Goal: Task Accomplishment & Management: Manage account settings

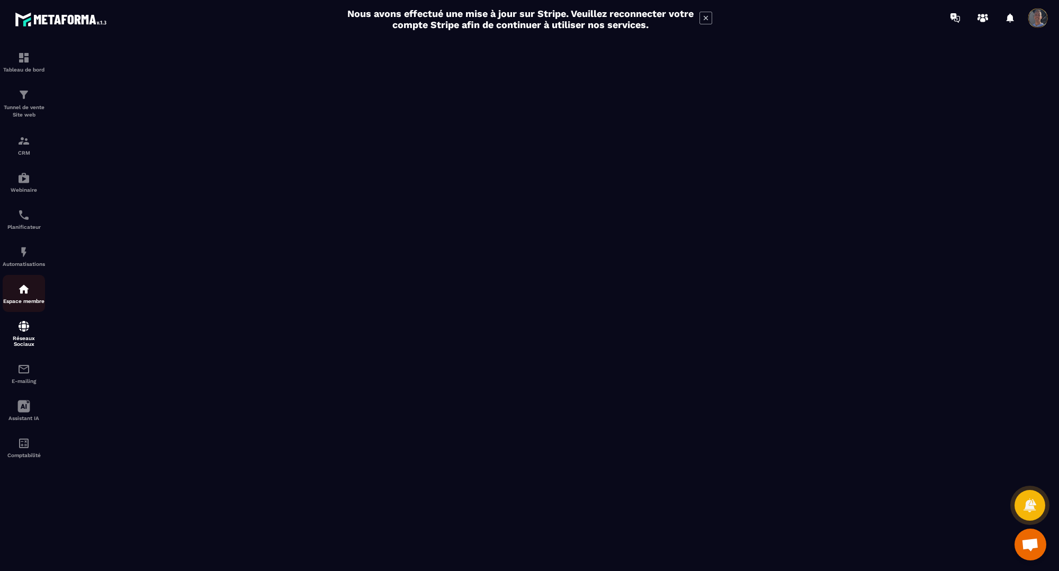
click at [19, 294] on img at bounding box center [23, 289] width 13 height 13
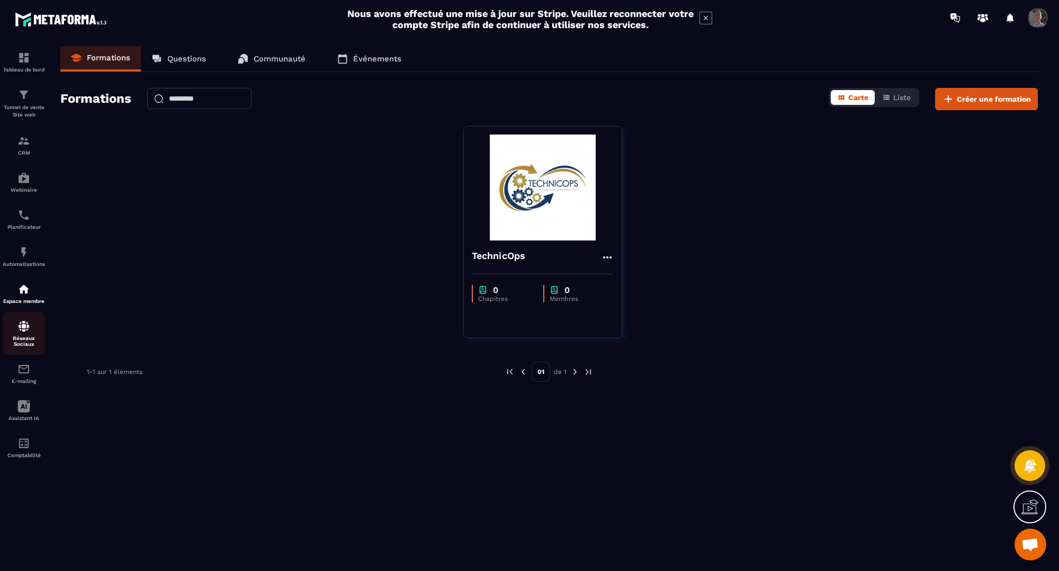
click at [28, 331] on img at bounding box center [23, 326] width 13 height 13
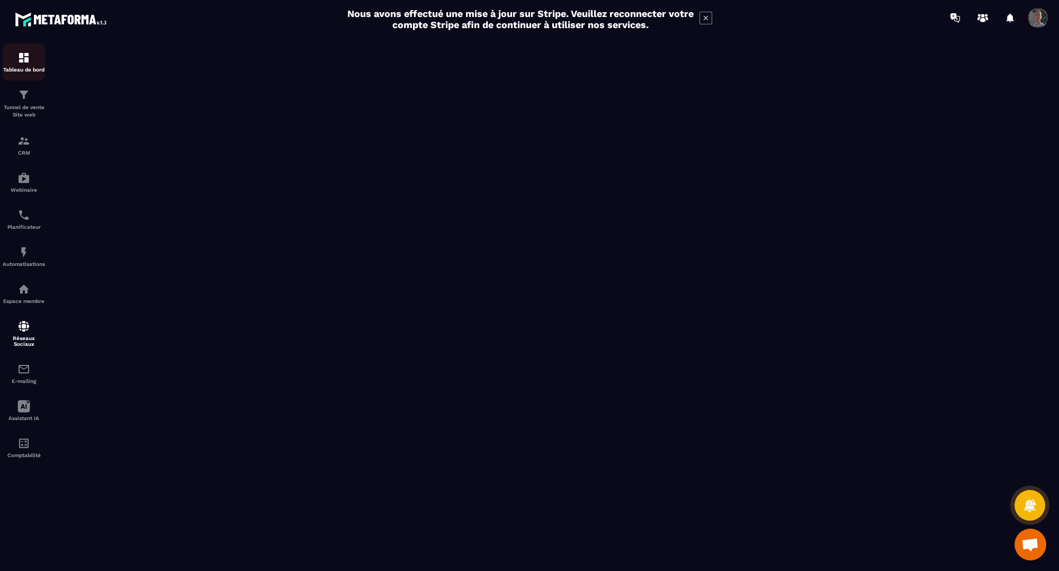
click at [19, 69] on p "Tableau de bord" at bounding box center [24, 70] width 42 height 6
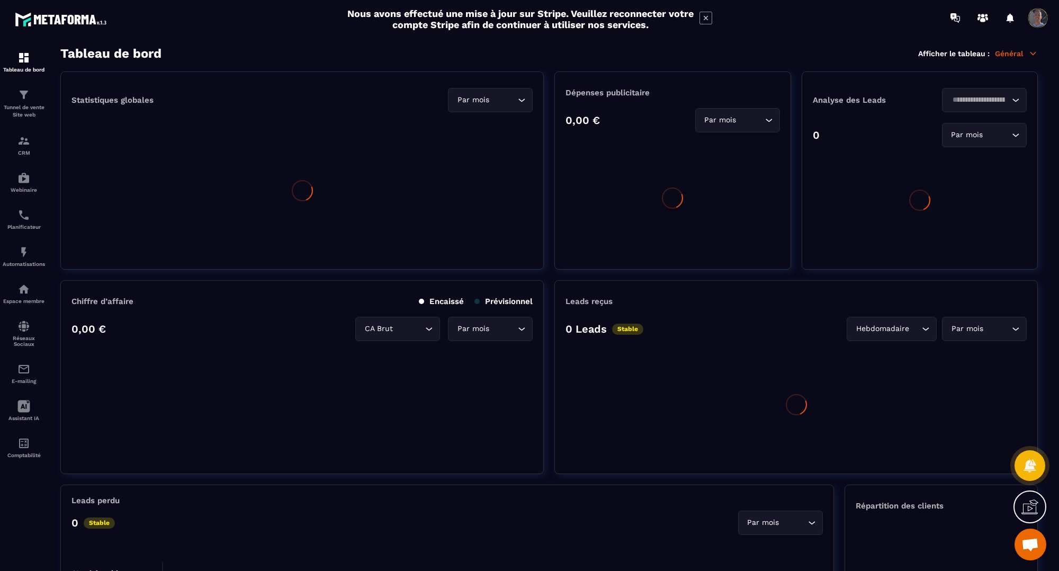
click at [1041, 22] on span at bounding box center [1037, 17] width 21 height 21
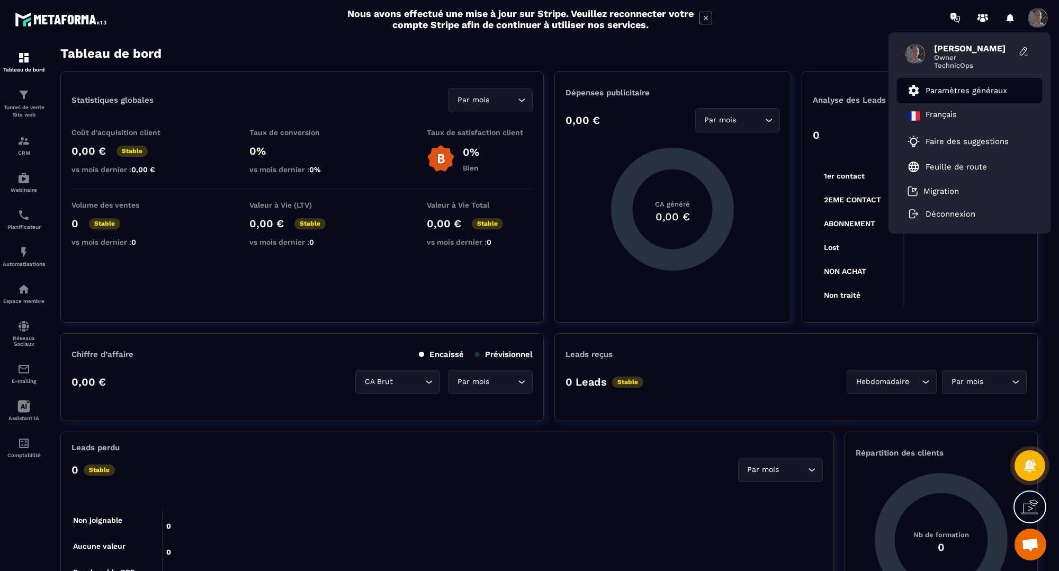
click at [957, 90] on p "Paramètres généraux" at bounding box center [966, 91] width 82 height 10
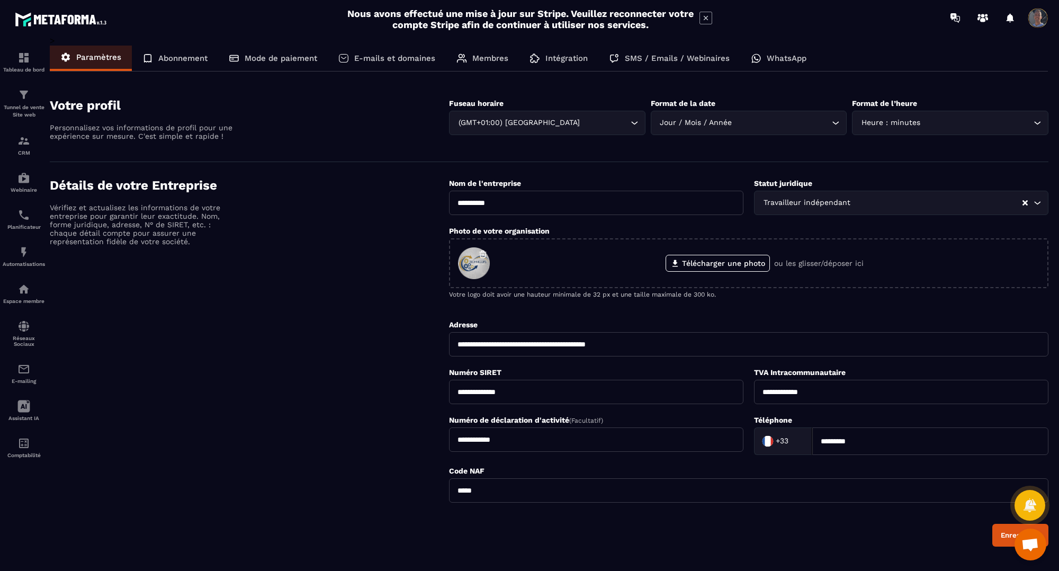
click at [189, 58] on p "Abonnement" at bounding box center [182, 58] width 49 height 10
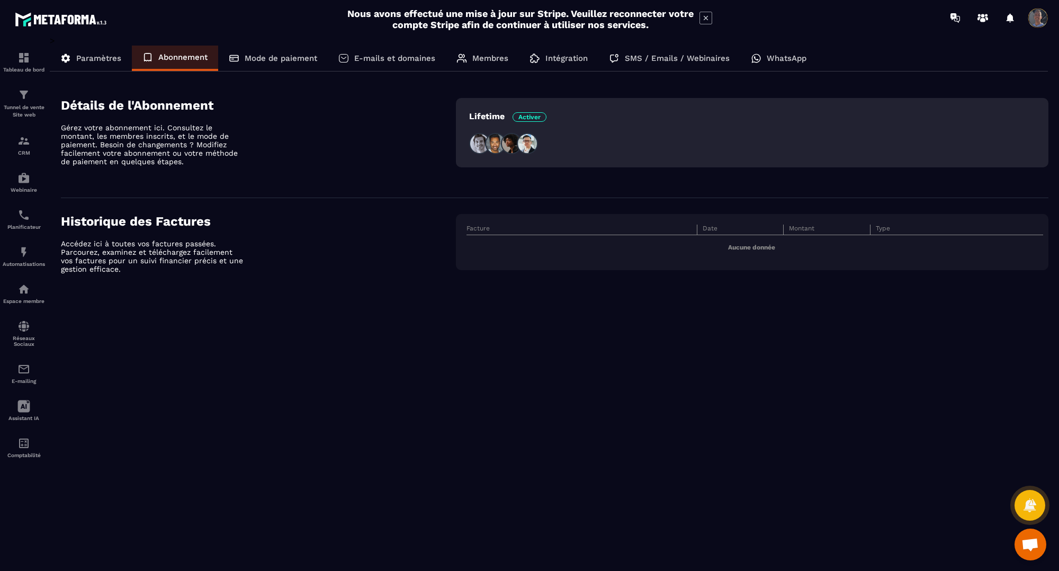
click at [295, 59] on p "Mode de paiement" at bounding box center [281, 58] width 73 height 10
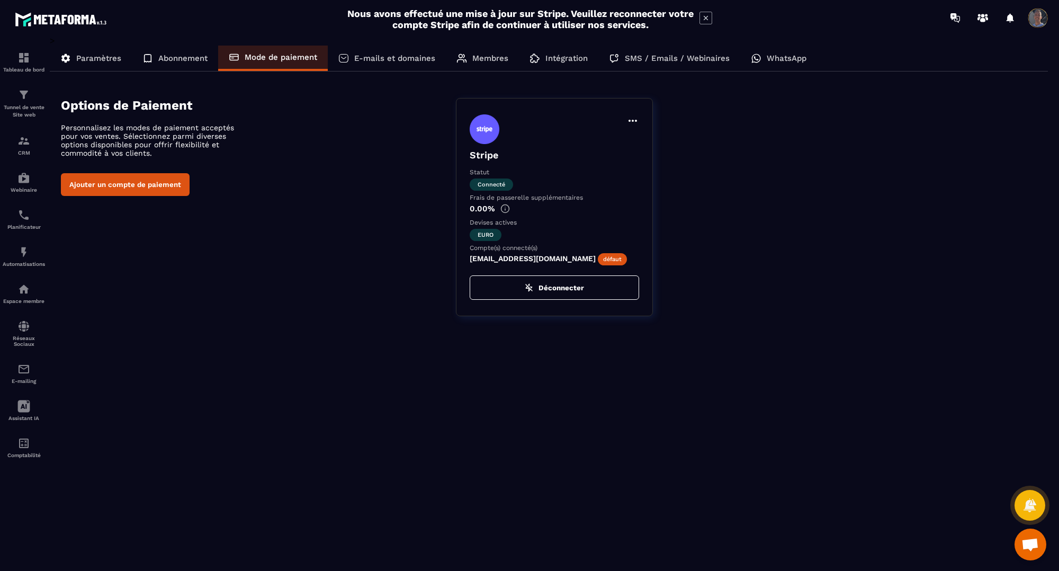
click at [704, 16] on icon at bounding box center [705, 18] width 13 height 13
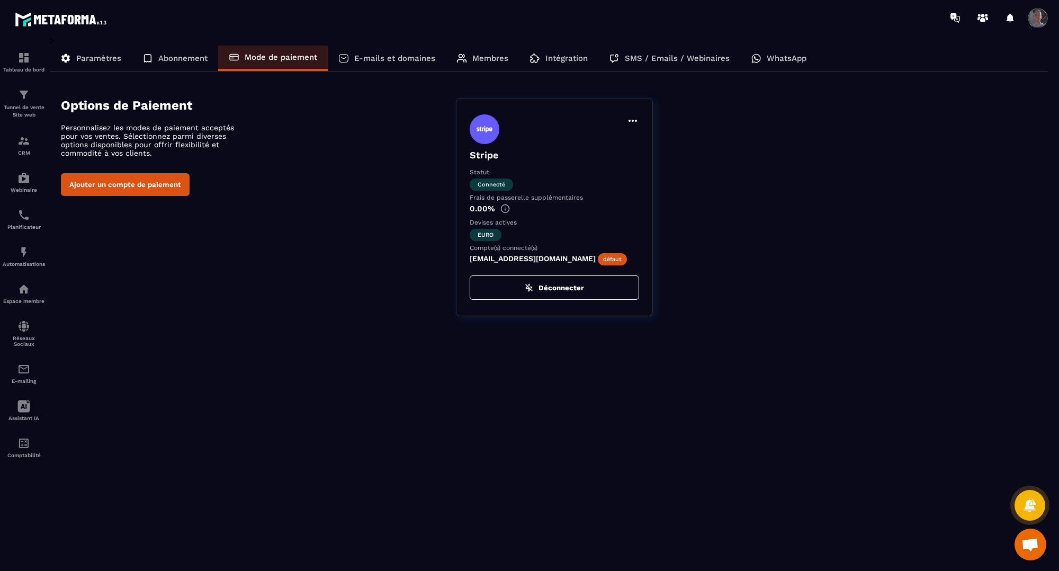
click at [413, 58] on p "E-mails et domaines" at bounding box center [394, 58] width 81 height 10
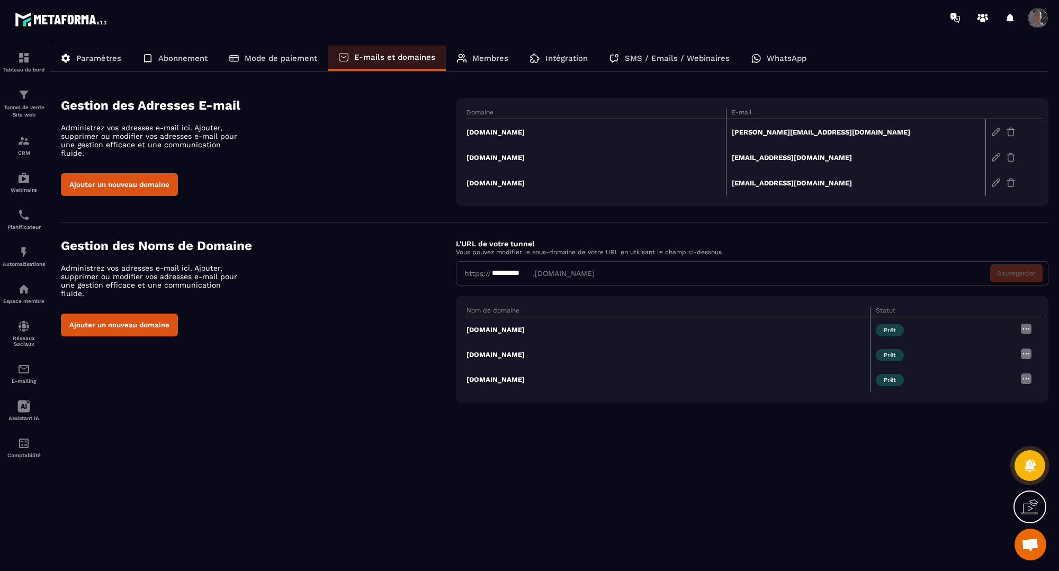
click at [500, 270] on div "**********" at bounding box center [512, 273] width 42 height 11
click at [487, 59] on p "Membres" at bounding box center [490, 58] width 36 height 10
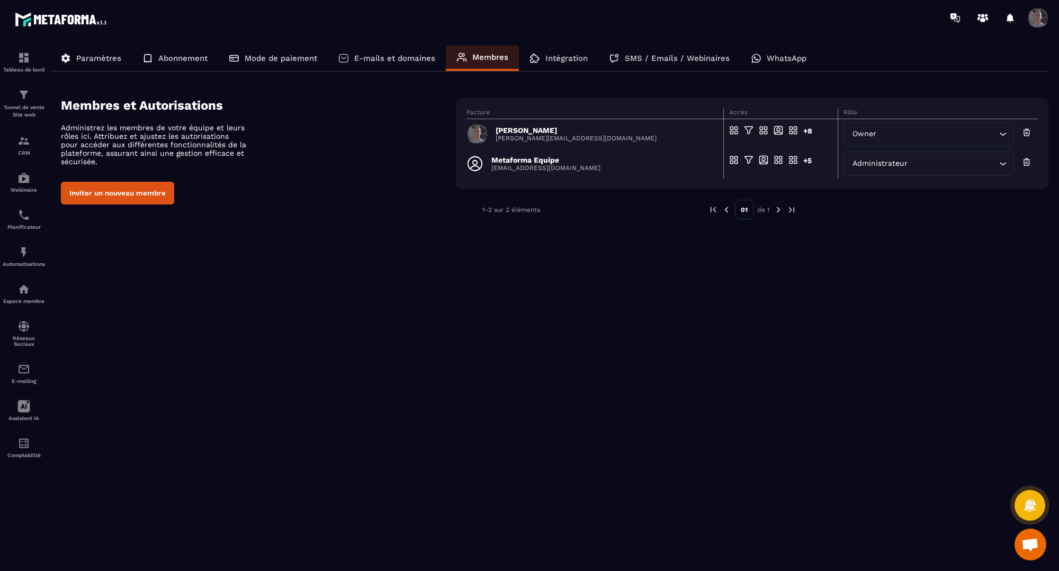
click at [409, 54] on p "E-mails et domaines" at bounding box center [394, 58] width 81 height 10
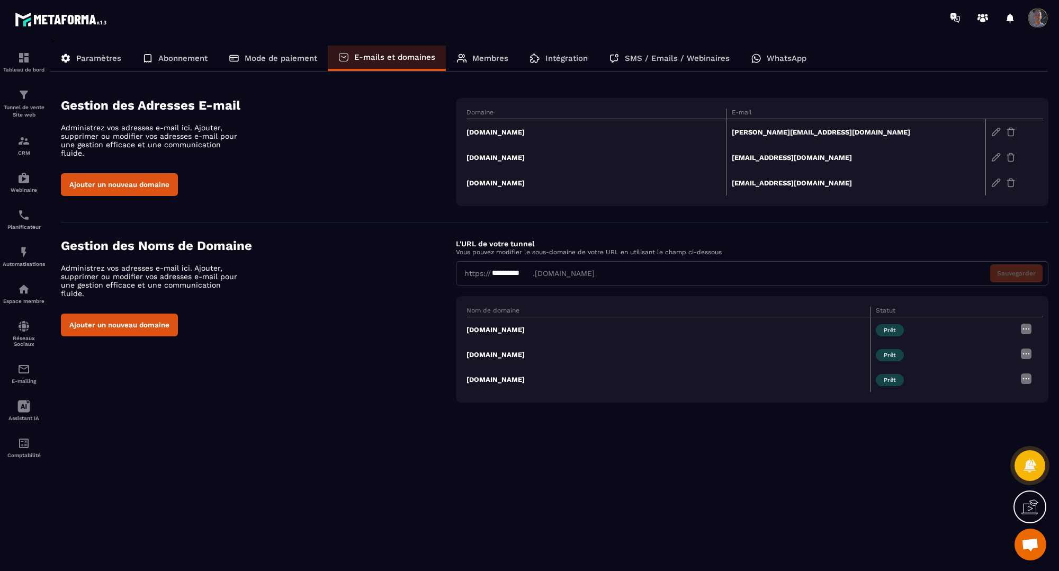
click at [538, 56] on icon at bounding box center [534, 58] width 11 height 11
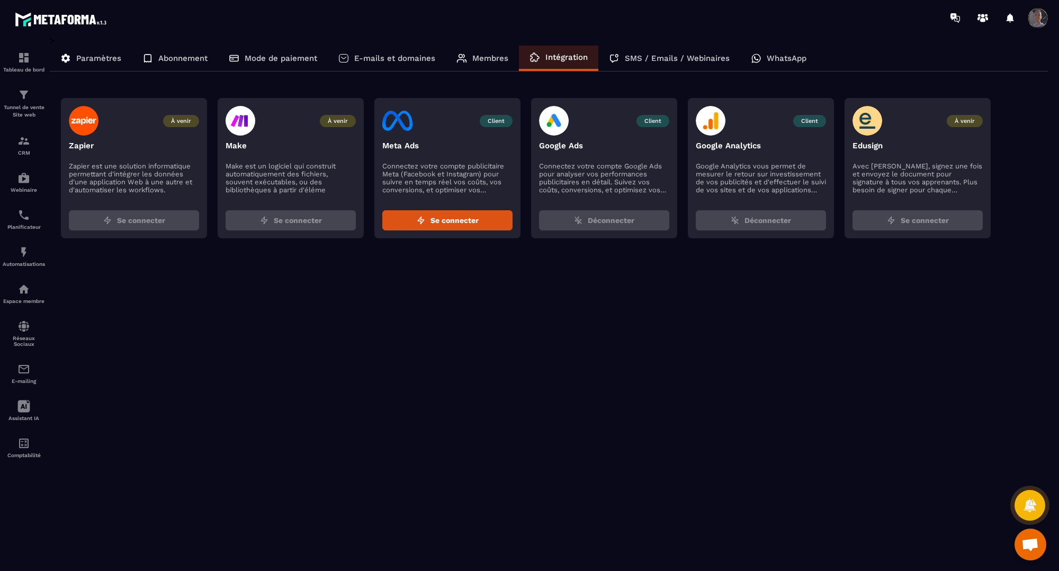
click at [655, 54] on p "SMS / Emails / Webinaires" at bounding box center [677, 58] width 105 height 10
